Goal: Task Accomplishment & Management: Manage account settings

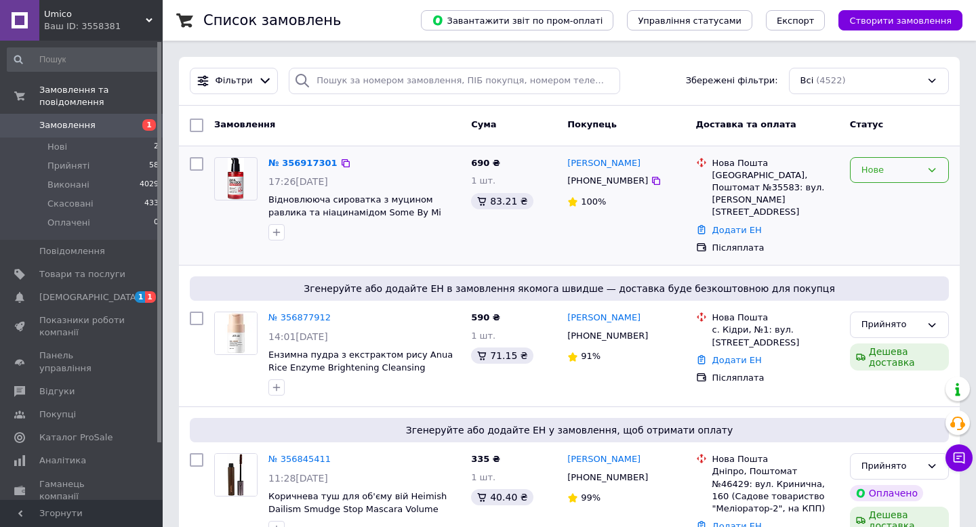
click at [888, 168] on div "Нове" at bounding box center [892, 170] width 60 height 14
click at [876, 196] on li "Прийнято" at bounding box center [900, 198] width 98 height 25
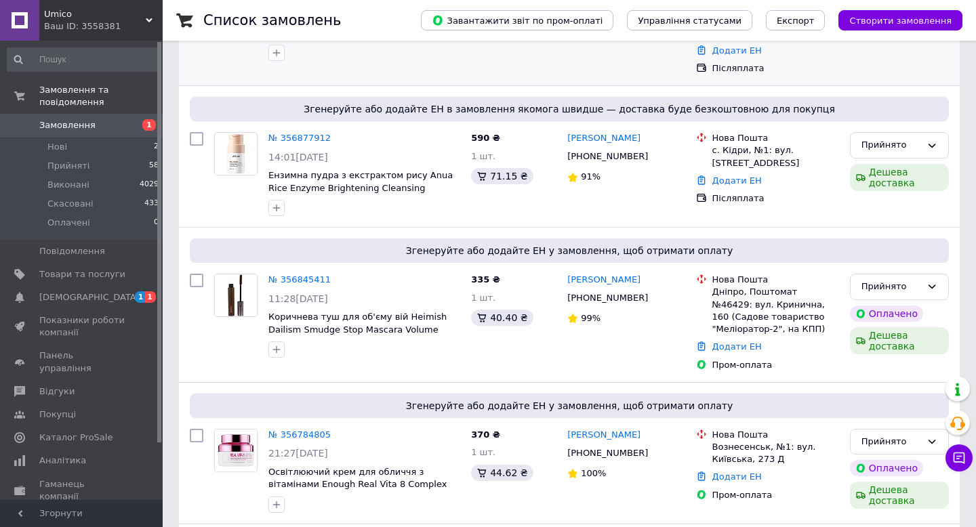
scroll to position [182, 0]
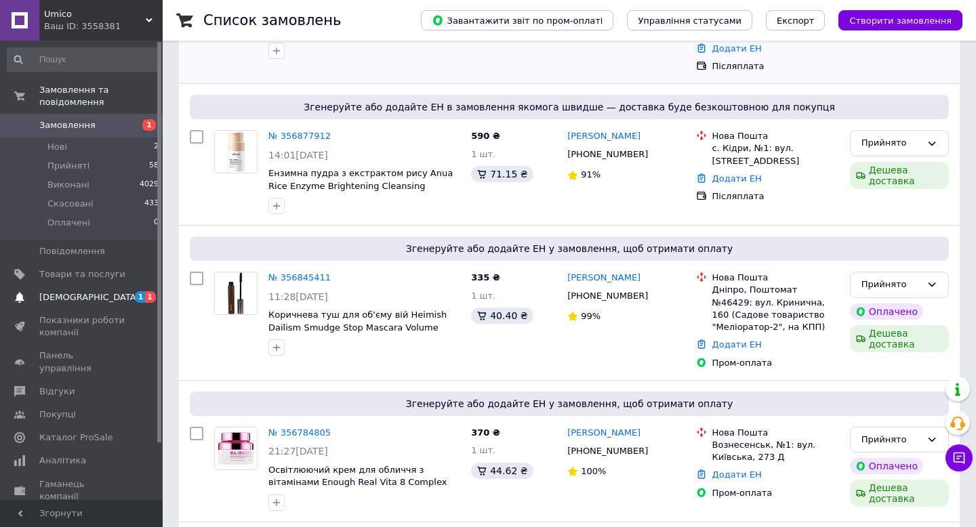
click at [102, 294] on span "[DEMOGRAPHIC_DATA]" at bounding box center [82, 298] width 86 height 12
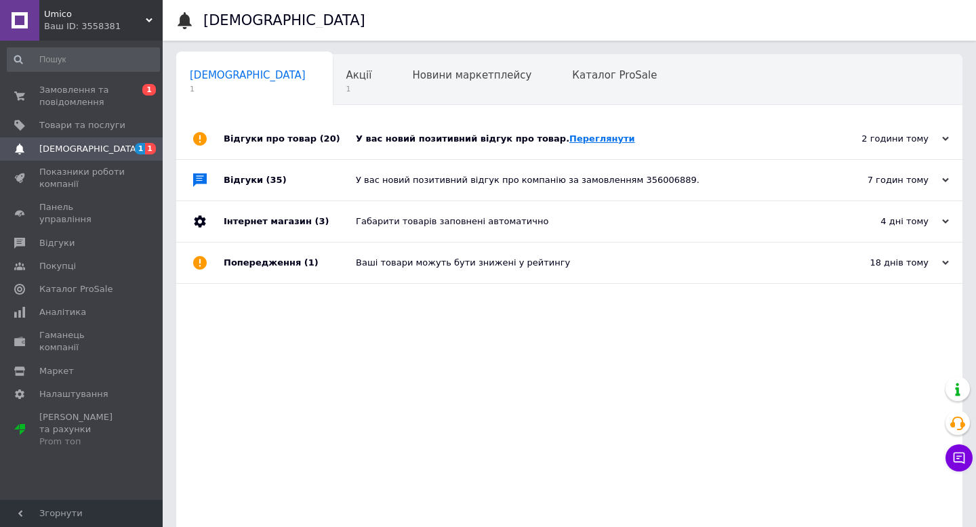
click at [574, 140] on link "Переглянути" at bounding box center [603, 139] width 66 height 10
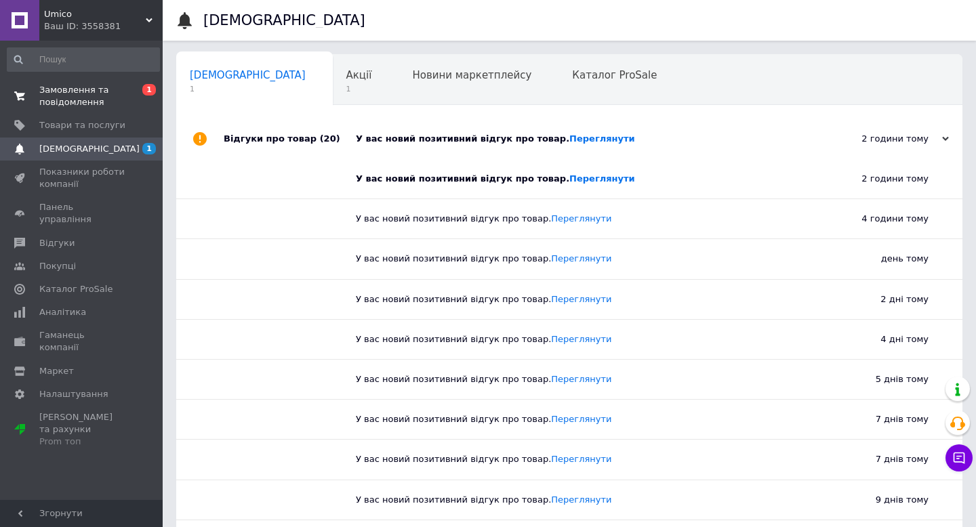
click at [94, 98] on span "Замовлення та повідомлення" at bounding box center [82, 96] width 86 height 24
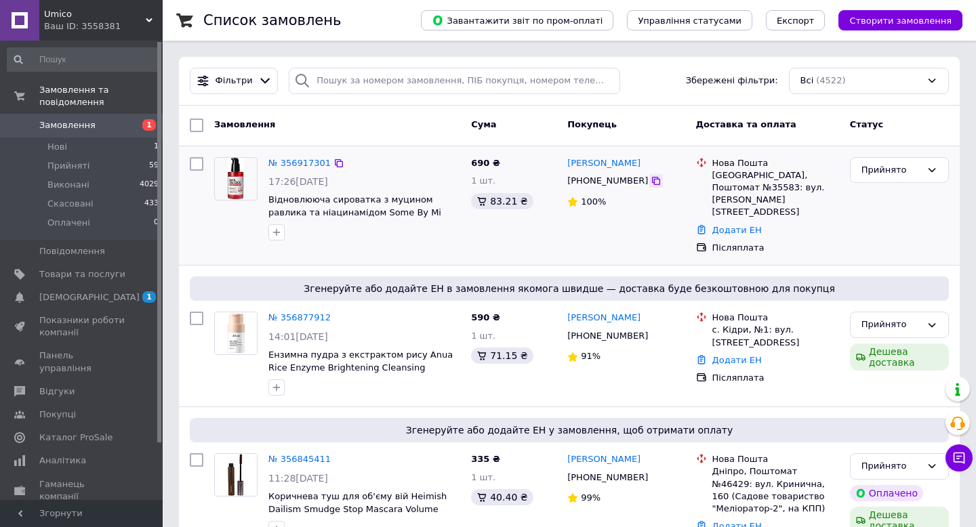
click at [651, 183] on icon at bounding box center [656, 181] width 11 height 11
drag, startPoint x: 266, startPoint y: 201, endPoint x: 454, endPoint y: 213, distance: 188.2
click at [456, 213] on div "№ 356917301 17:26, 12.08.2025 Відновлююча сироватка з муцином равлика та ніацин…" at bounding box center [364, 199] width 203 height 95
copy span "Відновлююча сироватка з муцином равлика та ніацинамідом Some By Mi Snail Trueci…"
